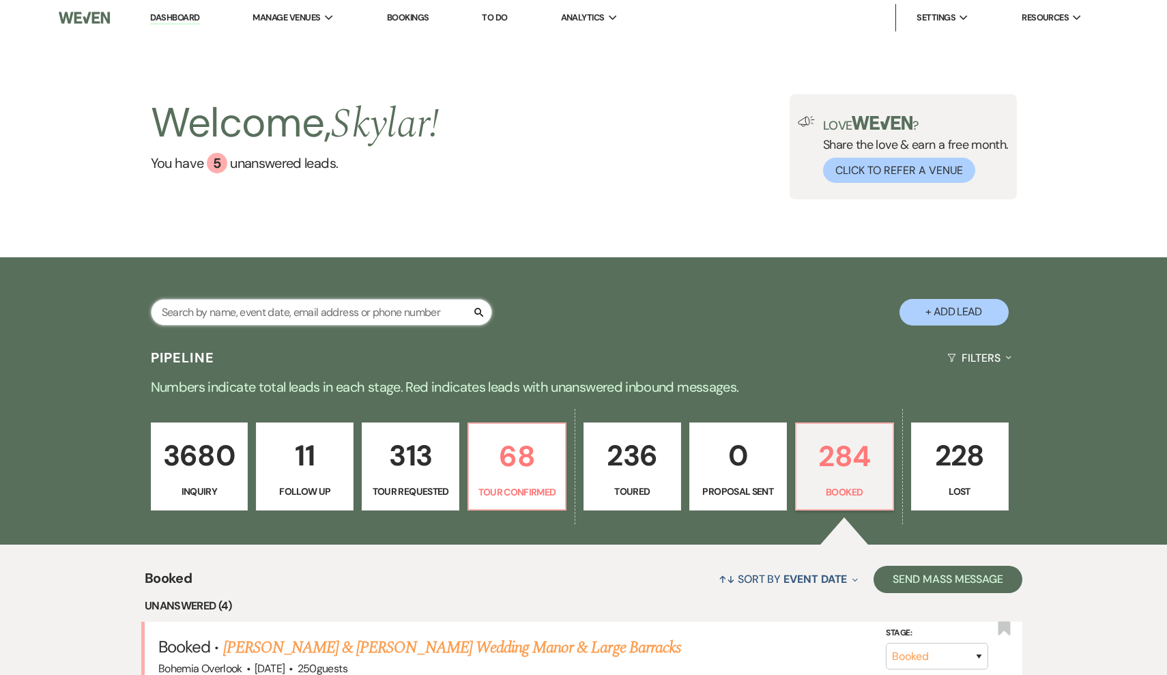
click at [379, 317] on input "text" at bounding box center [321, 312] width 341 height 27
type input "spr"
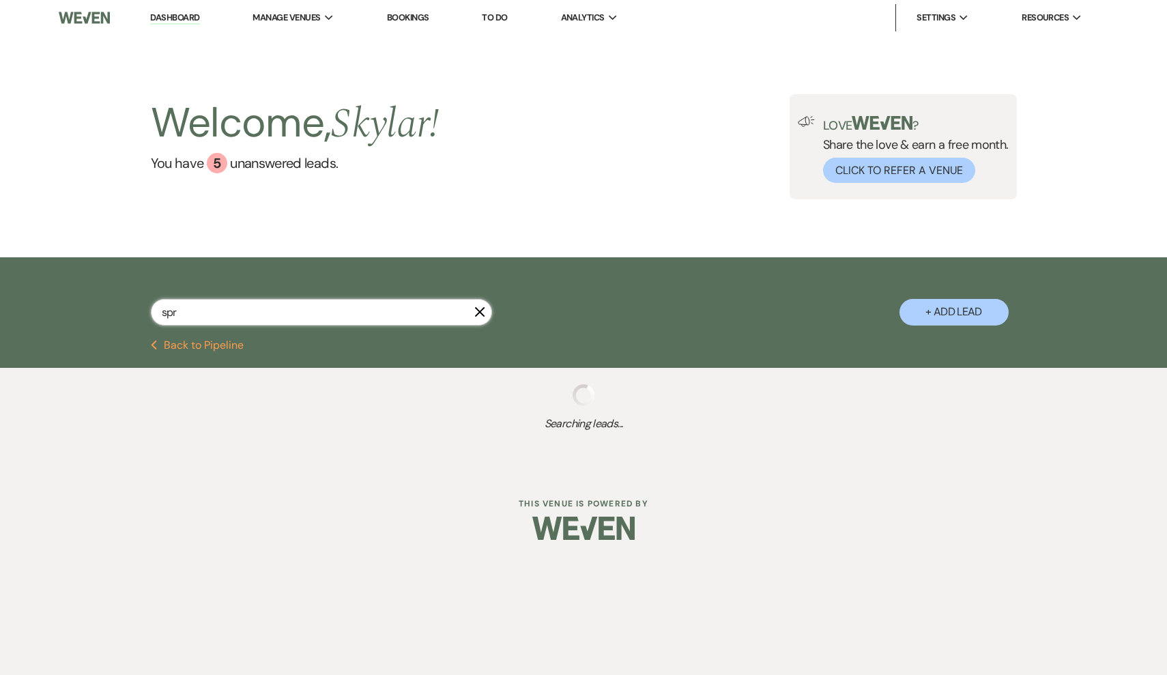
select select "8"
select select "6"
select select "5"
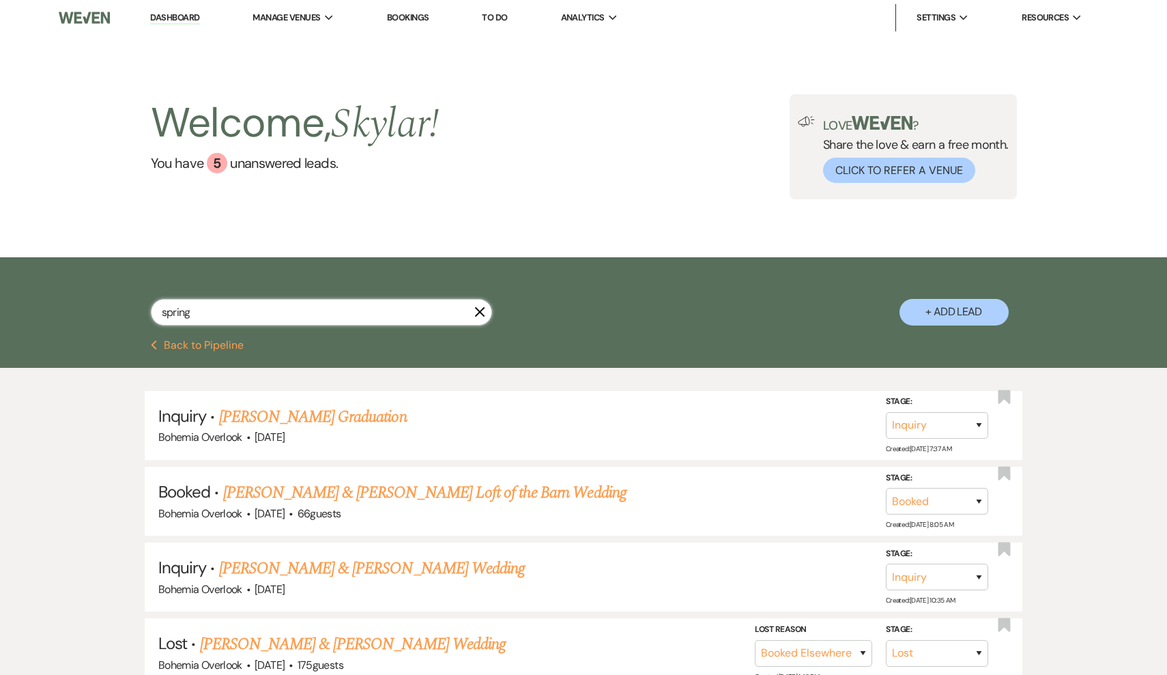
type input "spring"
drag, startPoint x: 379, startPoint y: 317, endPoint x: 436, endPoint y: 493, distance: 185.0
click at [436, 493] on link "[PERSON_NAME] & [PERSON_NAME] Loft of the Barn Wedding" at bounding box center [424, 492] width 403 height 25
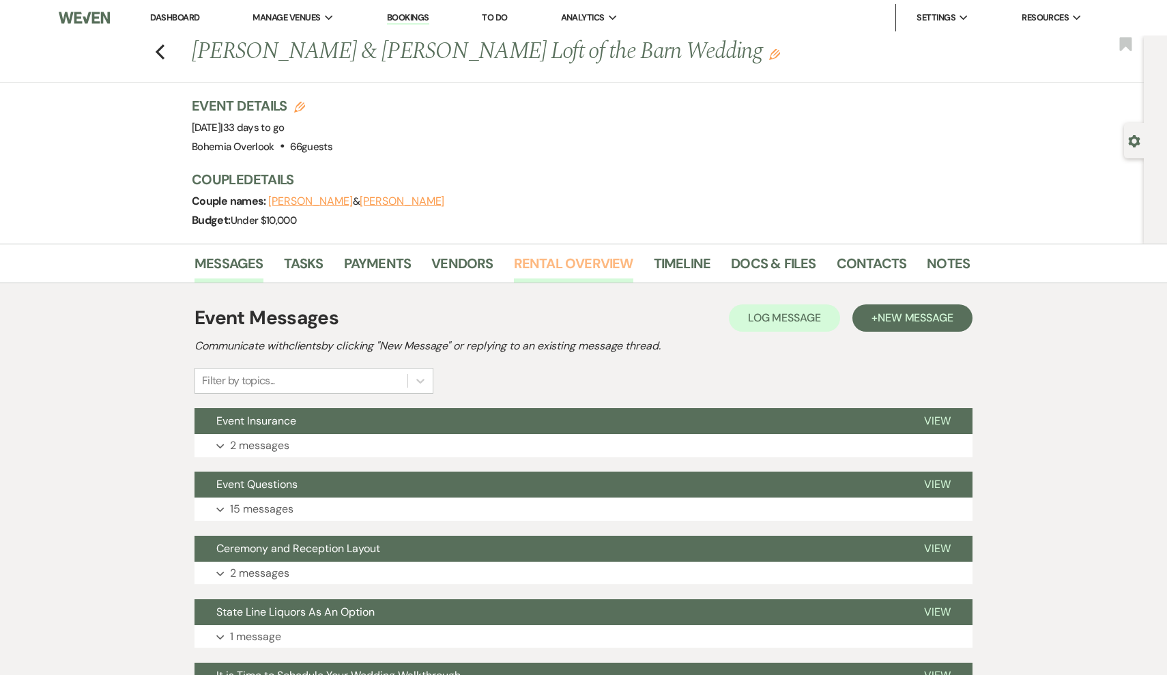
click at [605, 262] on link "Rental Overview" at bounding box center [573, 267] width 119 height 30
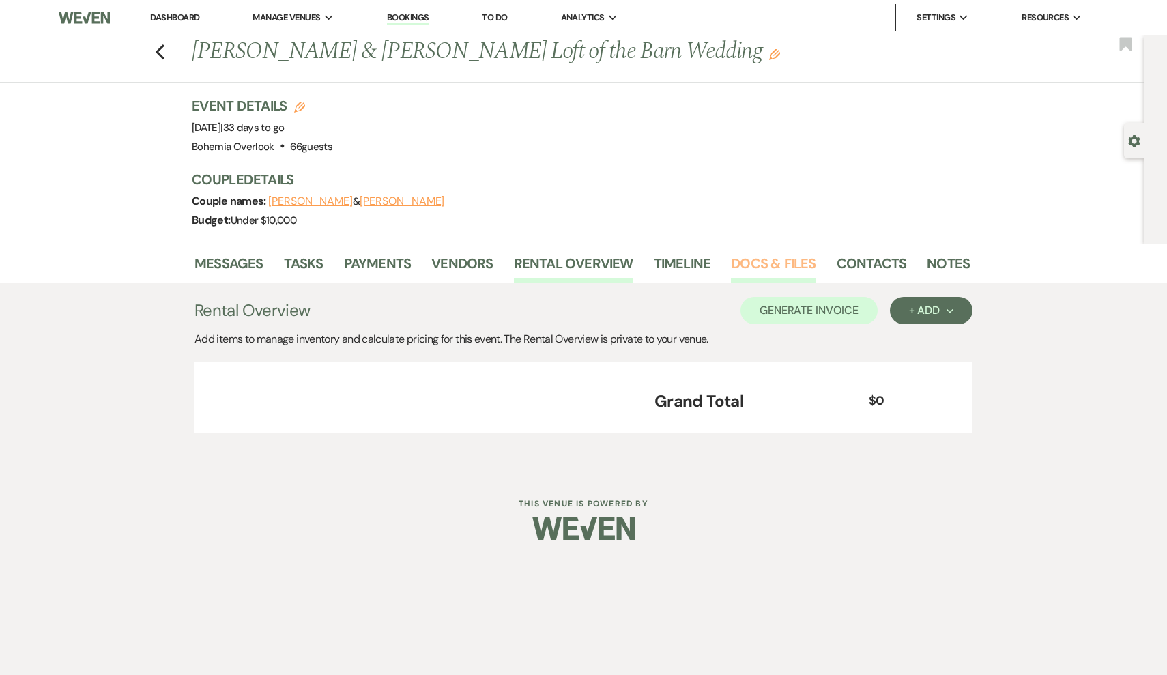
click at [757, 272] on link "Docs & Files" at bounding box center [773, 267] width 85 height 30
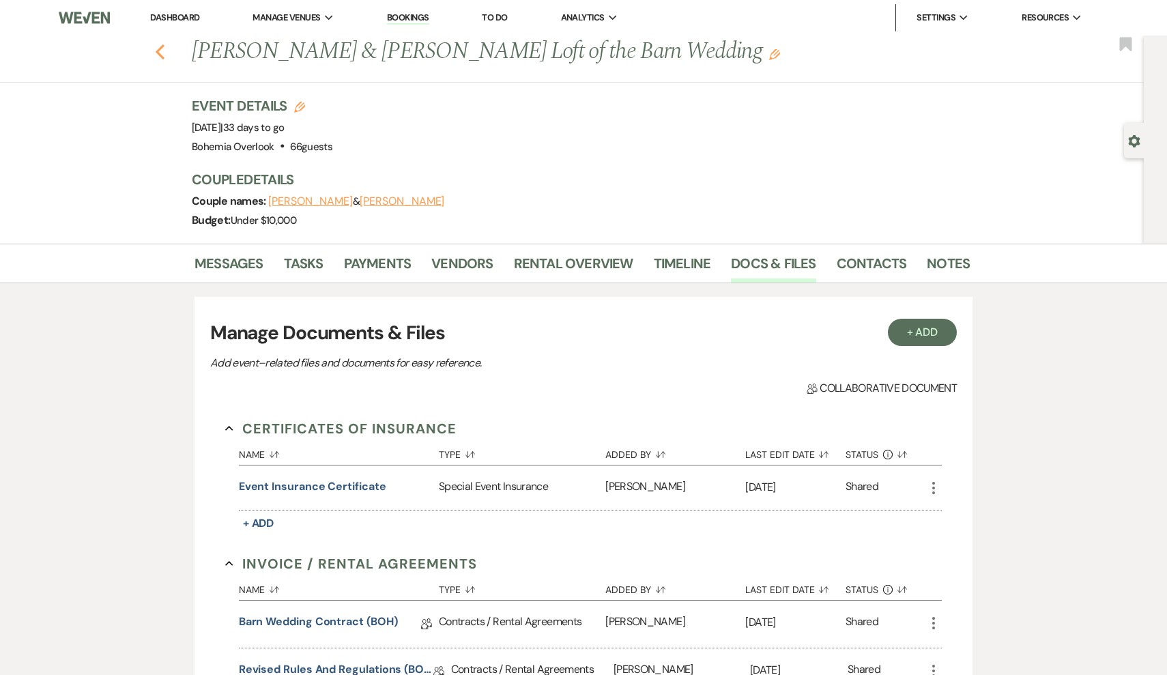
click at [158, 54] on use "button" at bounding box center [160, 51] width 9 height 15
select select "8"
select select "6"
select select "5"
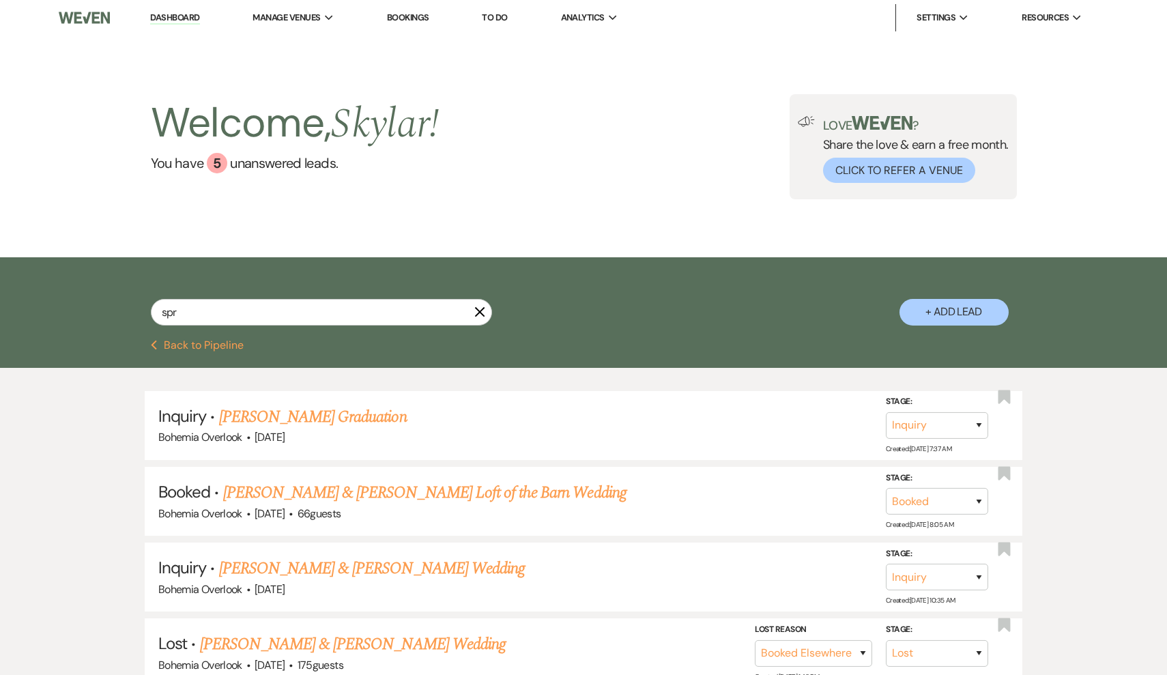
click at [476, 309] on icon "X" at bounding box center [479, 311] width 11 height 11
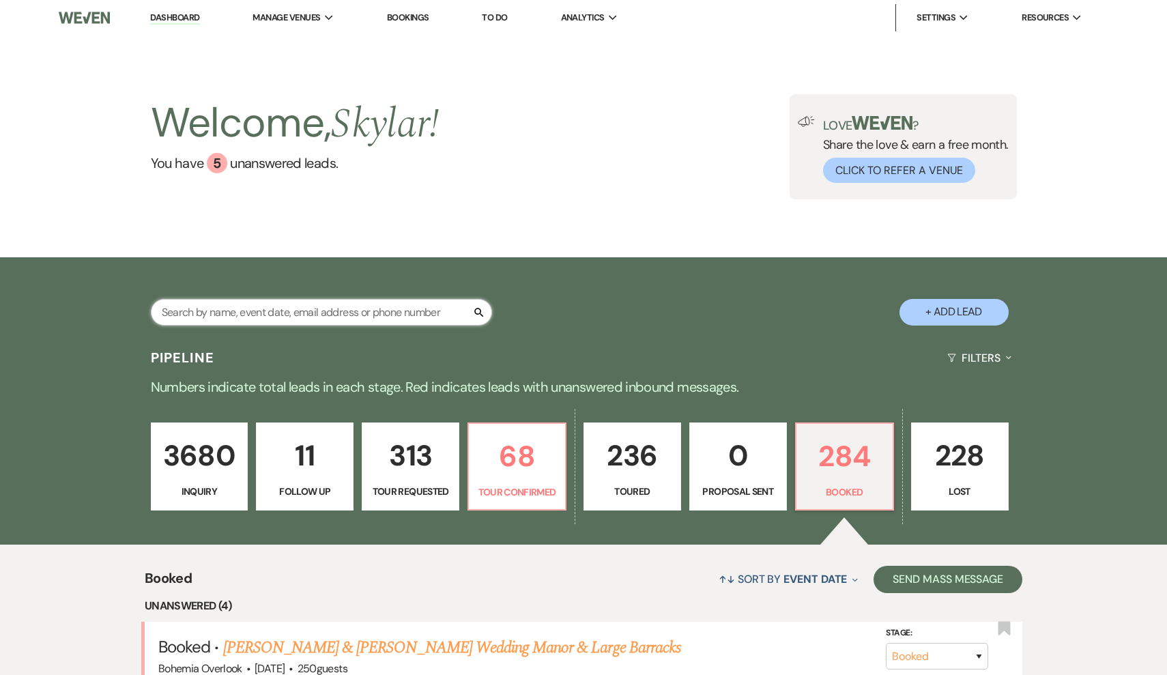
click at [435, 313] on input "text" at bounding box center [321, 312] width 341 height 27
type input "[GEOGRAPHIC_DATA]"
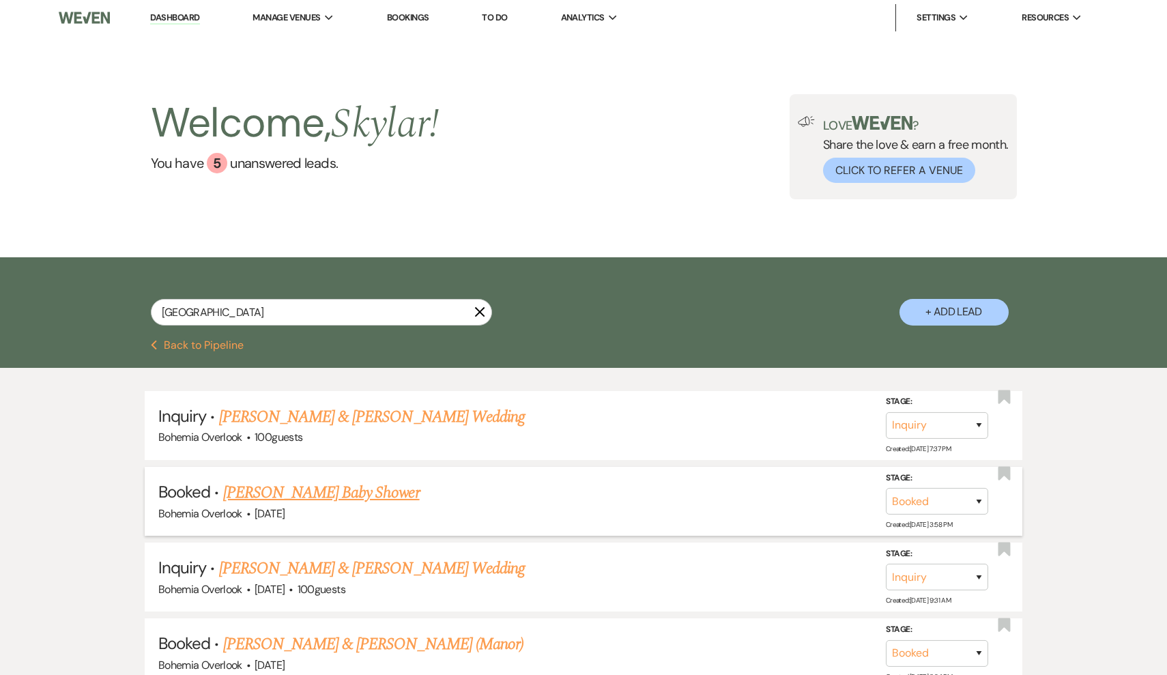
click at [338, 497] on link "[PERSON_NAME] Baby Shower" at bounding box center [321, 492] width 197 height 25
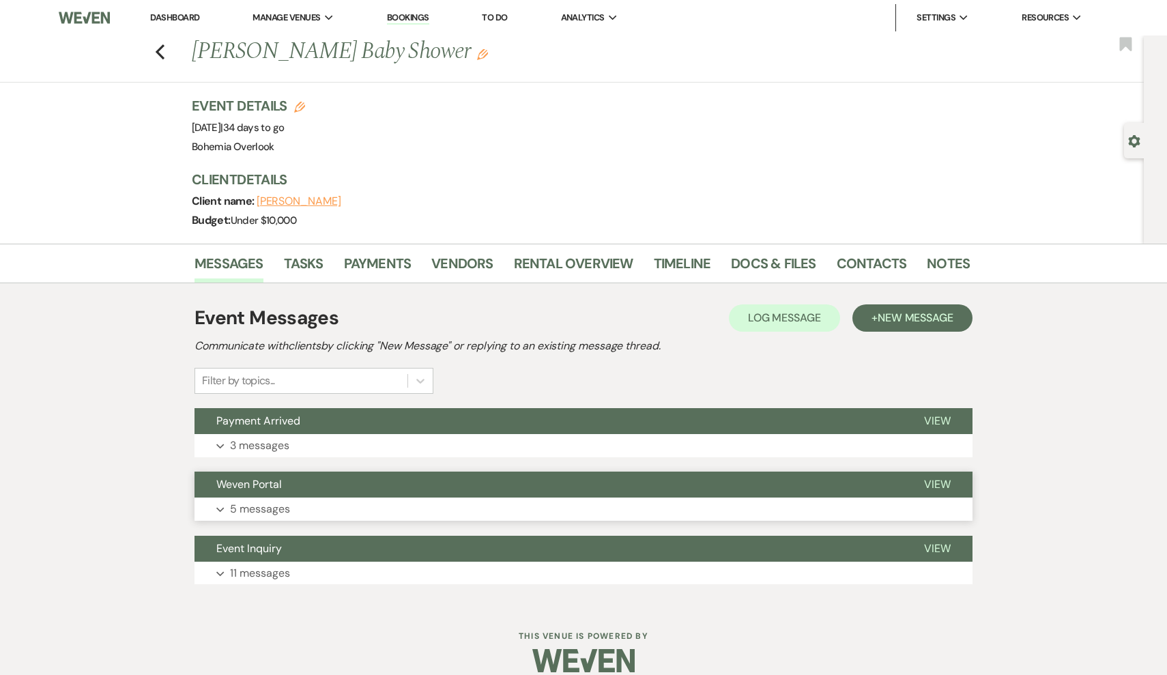
click at [517, 491] on button "Weven Portal" at bounding box center [548, 485] width 708 height 26
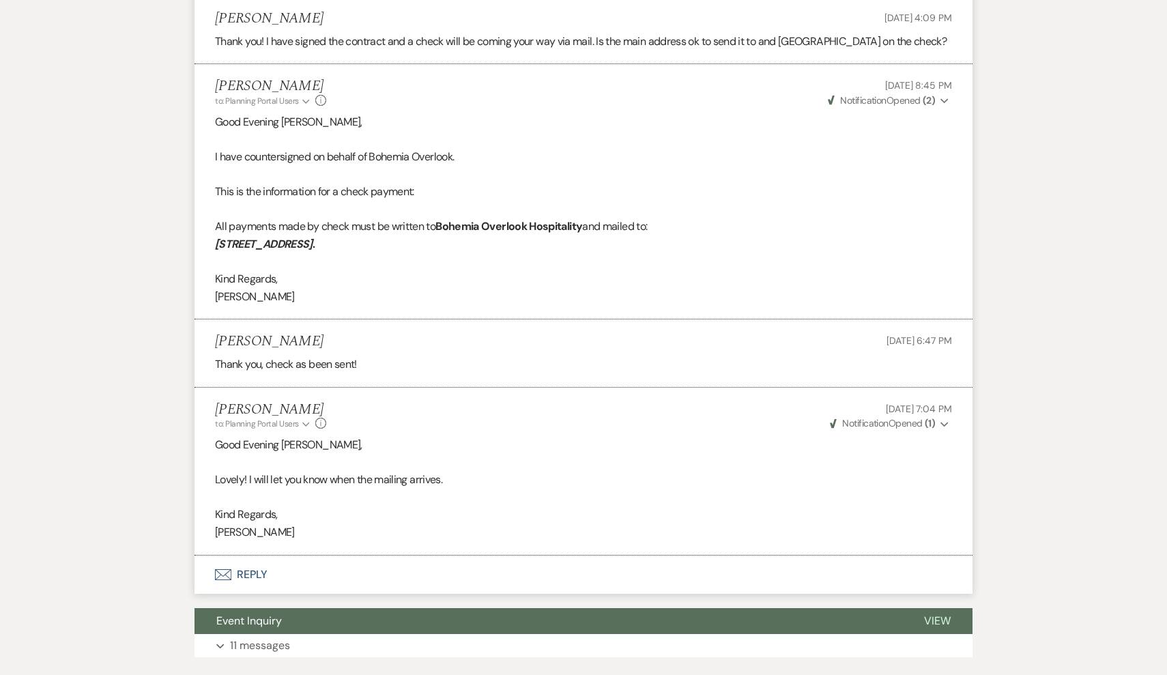
scroll to position [757, 1]
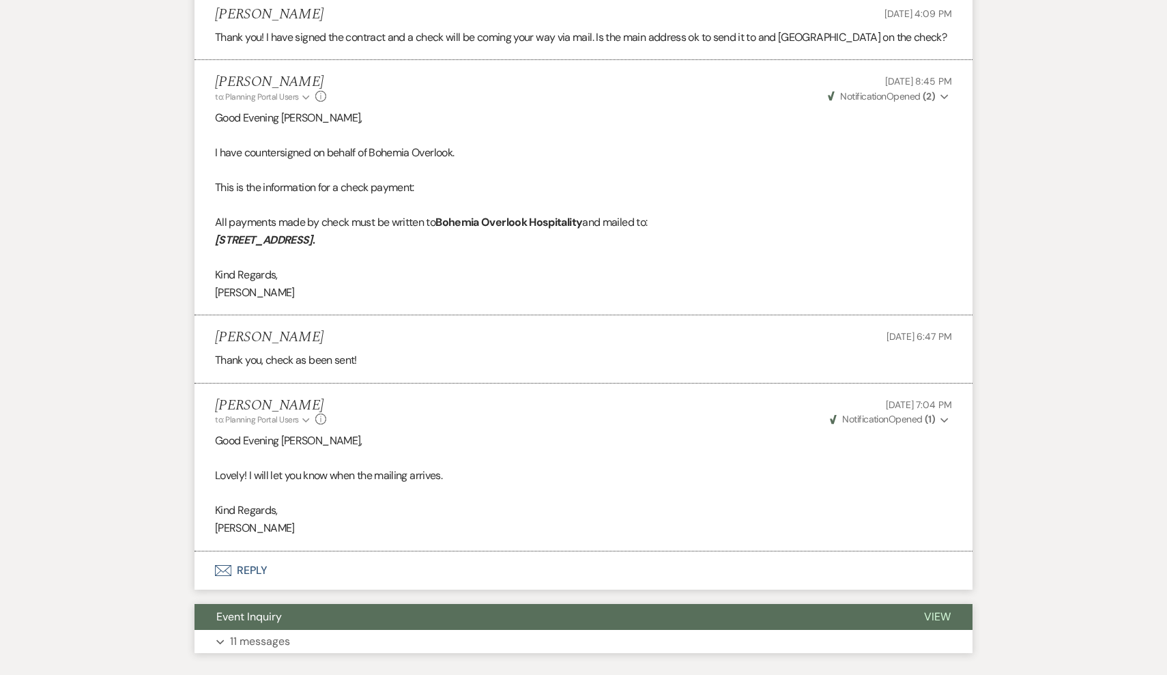
click at [491, 630] on button "Expand 11 messages" at bounding box center [583, 641] width 778 height 23
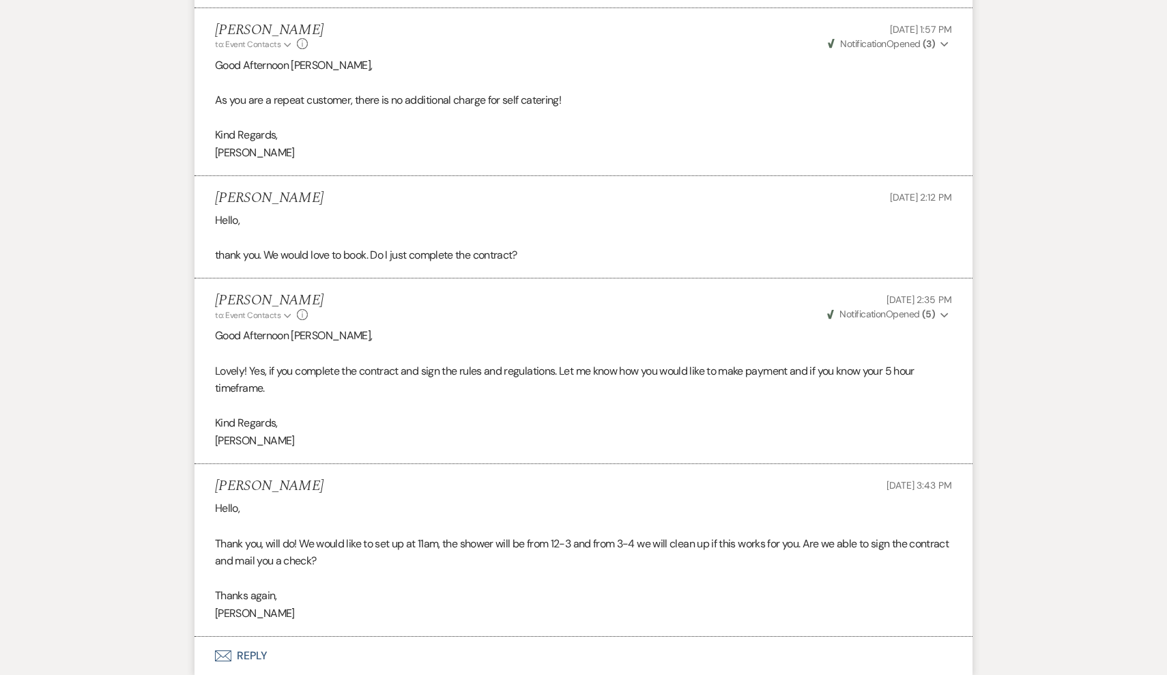
scroll to position [3141, 0]
click at [560, 22] on div "[PERSON_NAME] to: Event Contacts Expand Info [DATE] 1:57 PM Weven Check Notific…" at bounding box center [583, 36] width 737 height 29
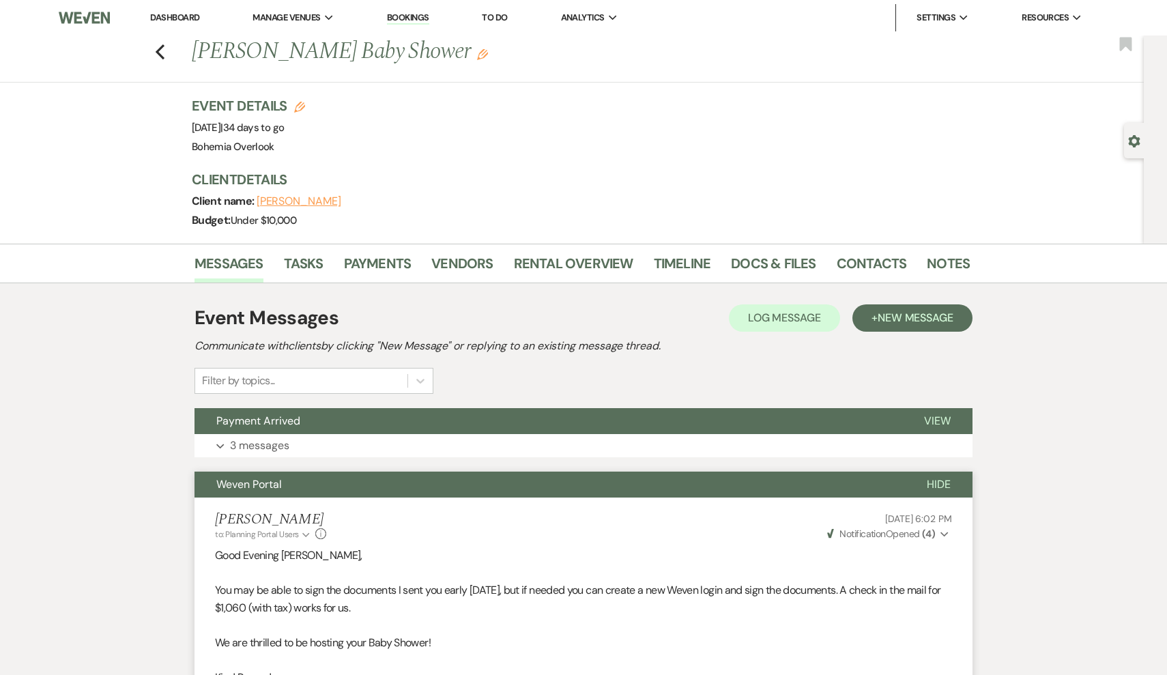
scroll to position [0, 0]
click at [173, 50] on div "Previous [PERSON_NAME] Baby Shower Edit Bookmark" at bounding box center [568, 58] width 1151 height 47
click at [164, 50] on icon "Previous" at bounding box center [160, 52] width 10 height 16
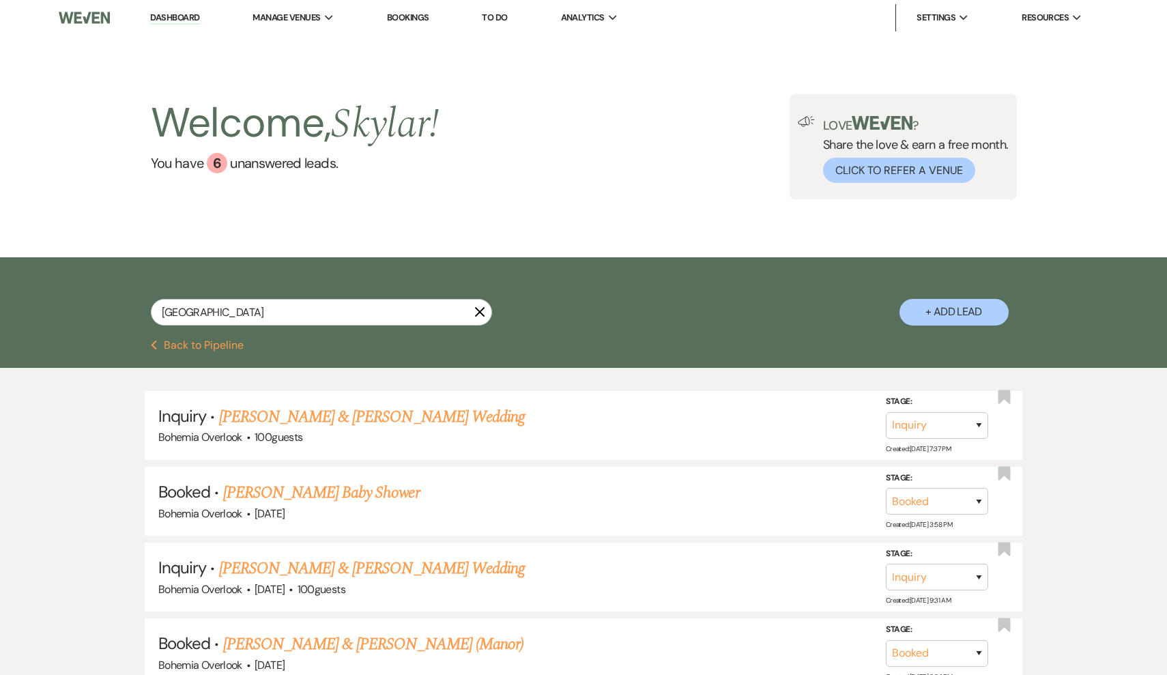
click at [479, 315] on icon "X" at bounding box center [479, 311] width 11 height 11
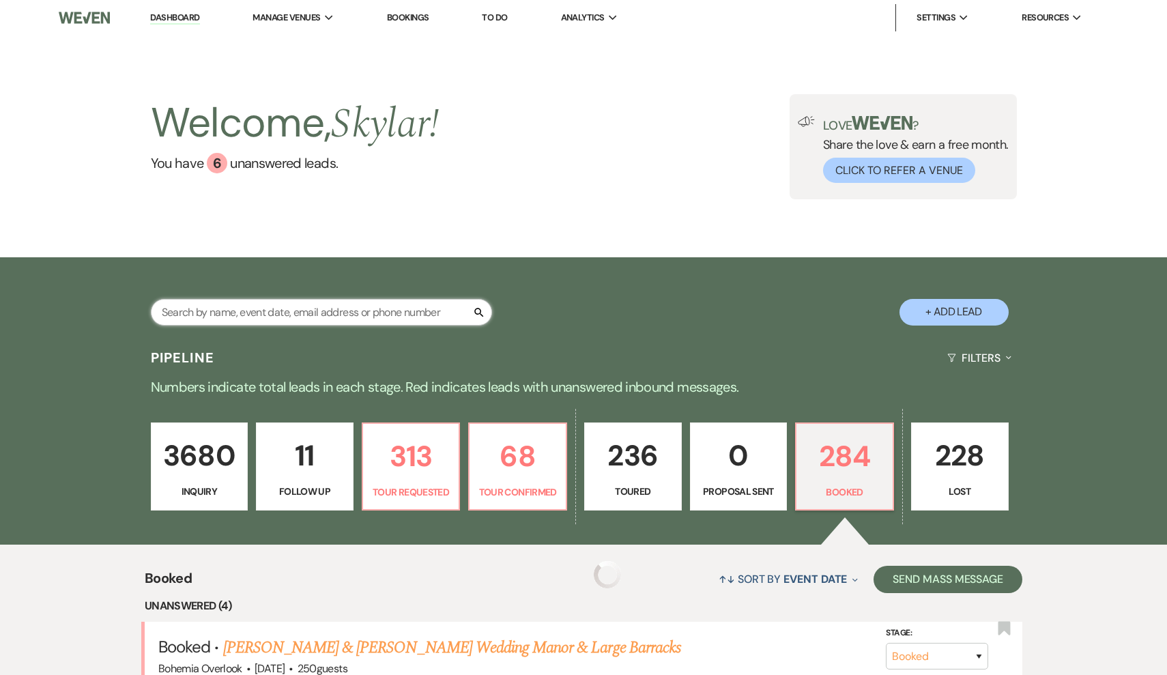
click at [435, 319] on input "text" at bounding box center [321, 312] width 341 height 27
type input "[PERSON_NAME]"
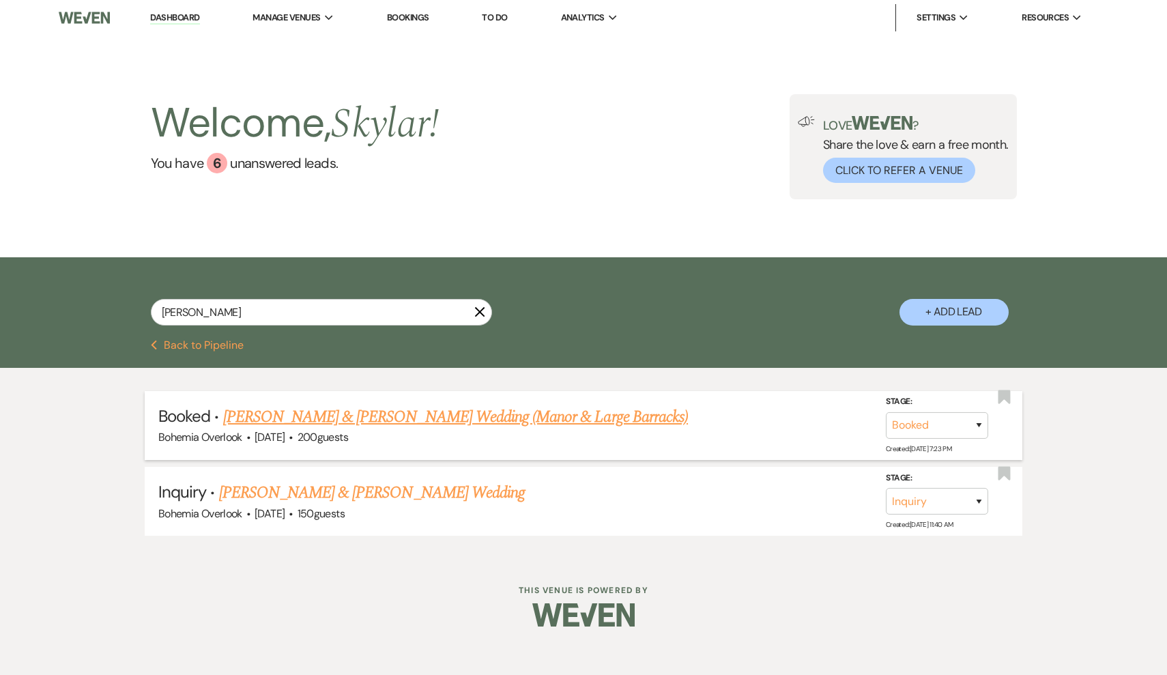
click at [500, 422] on link "[PERSON_NAME] & [PERSON_NAME] Wedding (Manor & Large Barracks)" at bounding box center [455, 417] width 465 height 25
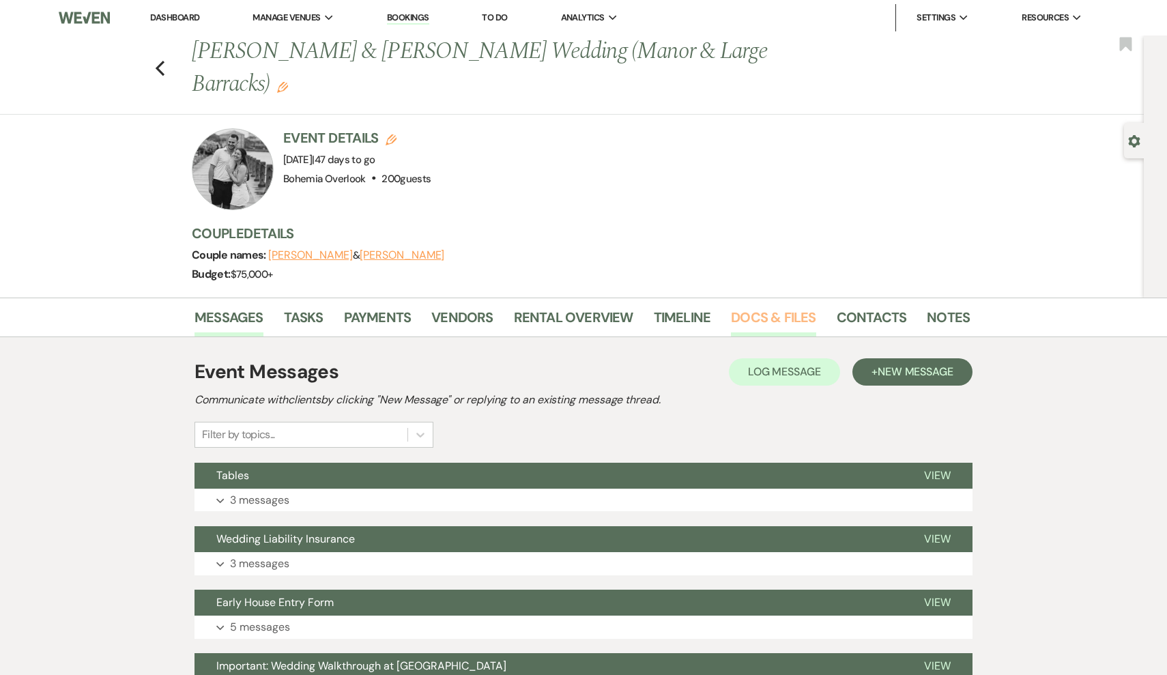
click at [758, 323] on link "Docs & Files" at bounding box center [773, 321] width 85 height 30
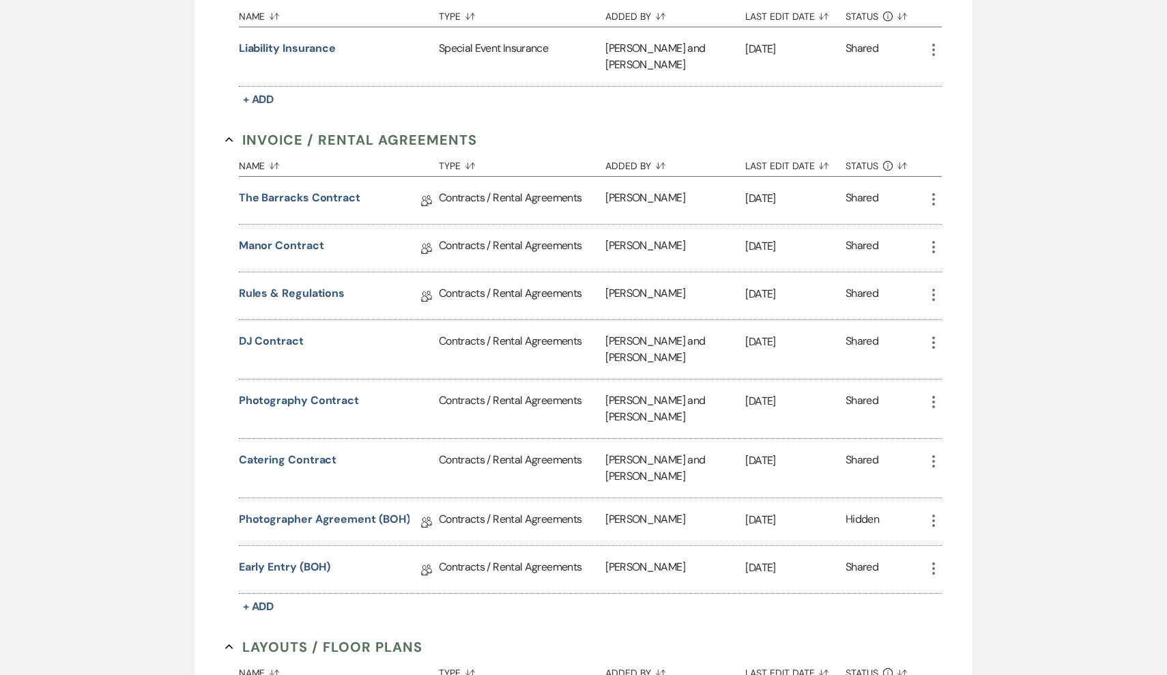
scroll to position [532, 0]
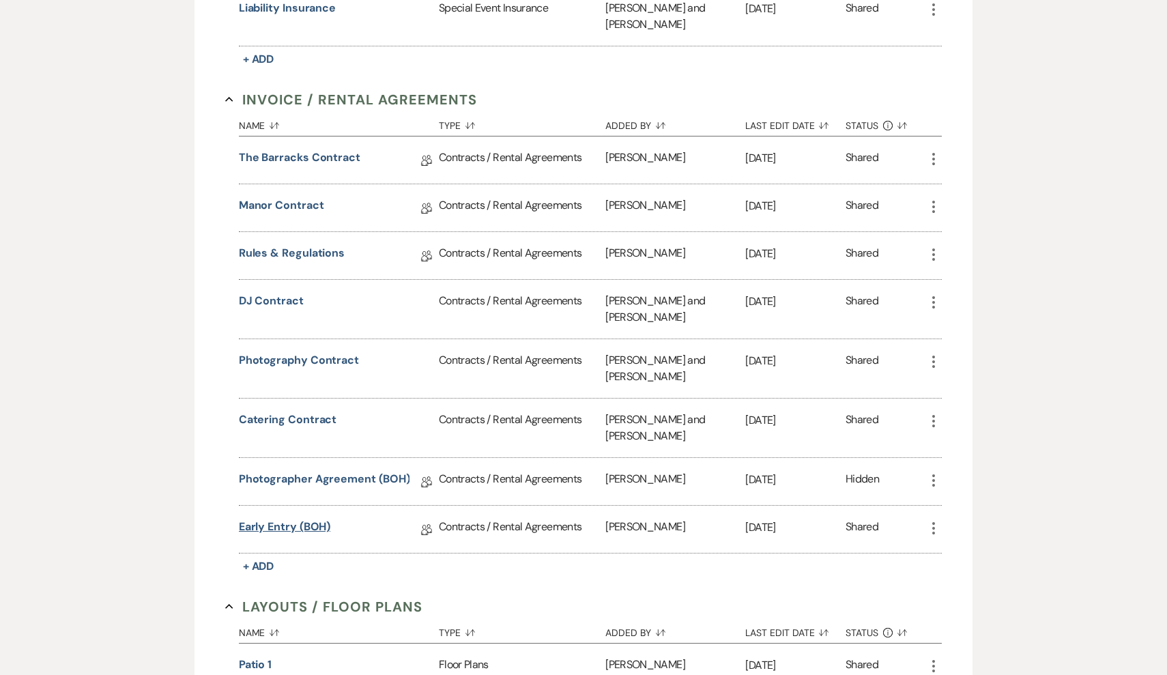
click at [311, 523] on link "Early Entry (BOH)" at bounding box center [285, 529] width 92 height 21
